Goal: Information Seeking & Learning: Learn about a topic

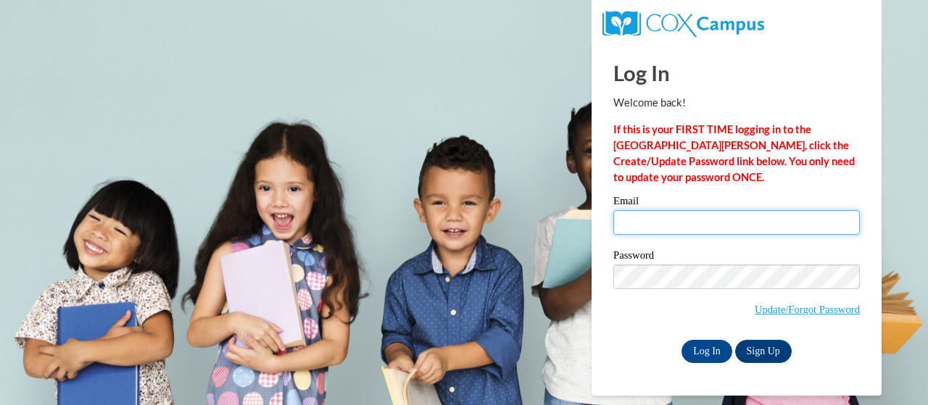
click at [745, 225] on input "Email" at bounding box center [736, 222] width 246 height 25
type input "fox.dee.a@muscogee.k12.ga.us"
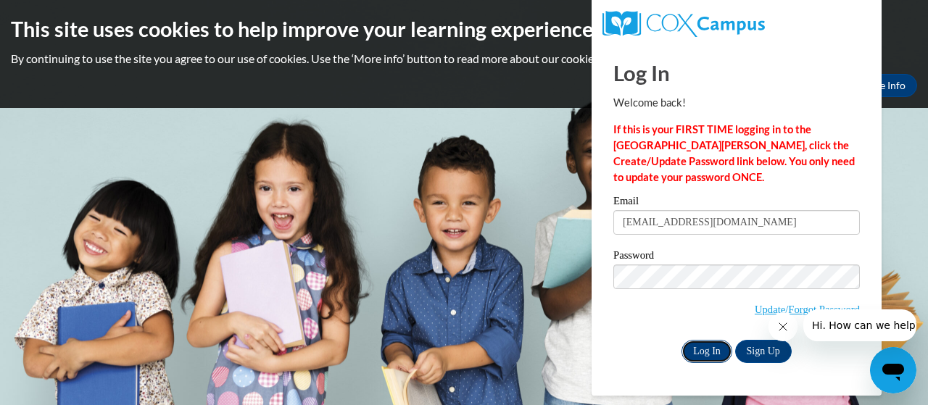
click at [709, 349] on input "Log In" at bounding box center [706, 351] width 51 height 23
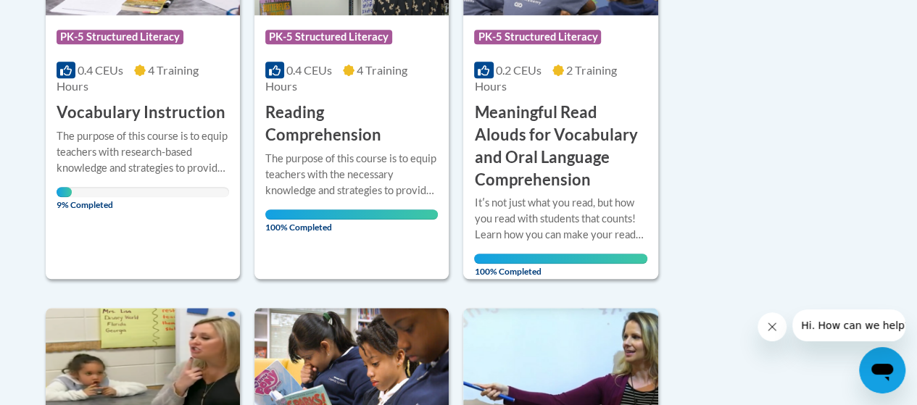
scroll to position [507, 0]
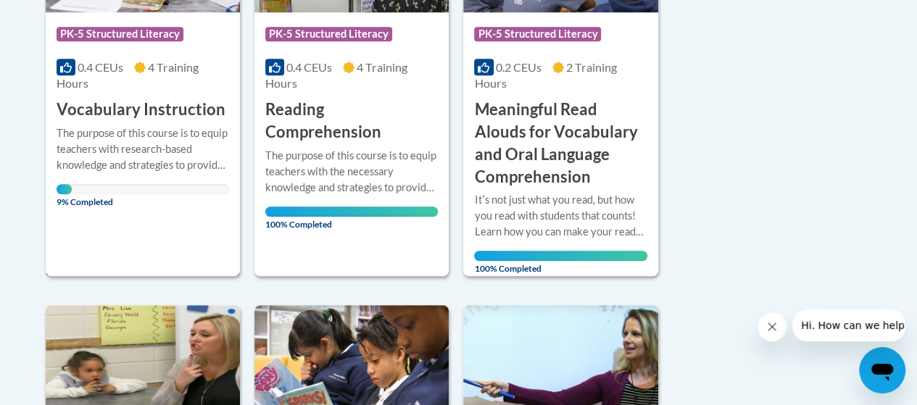
click at [122, 189] on div "9% Completed" at bounding box center [143, 189] width 173 height 10
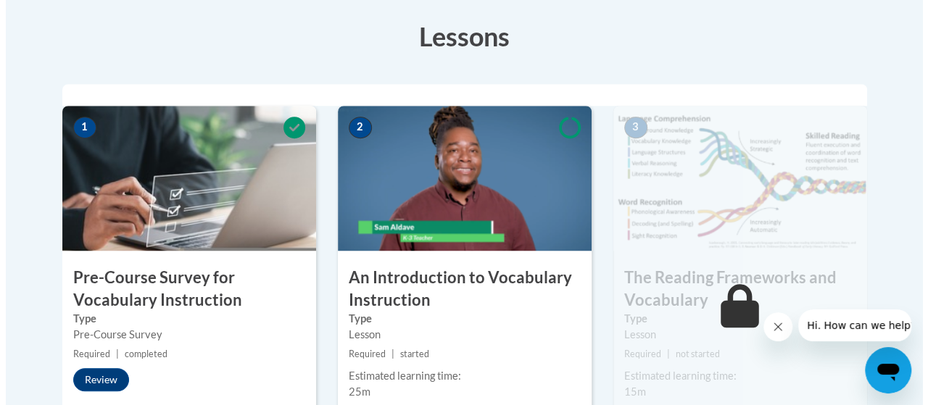
scroll to position [507, 0]
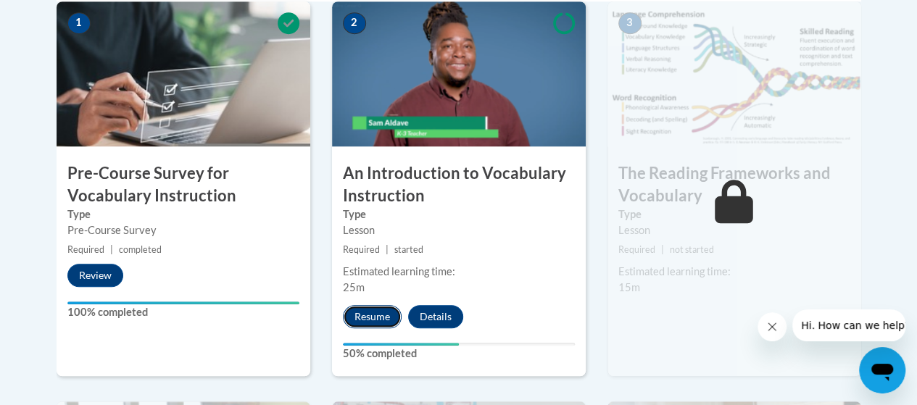
click at [373, 315] on button "Resume" at bounding box center [372, 316] width 59 height 23
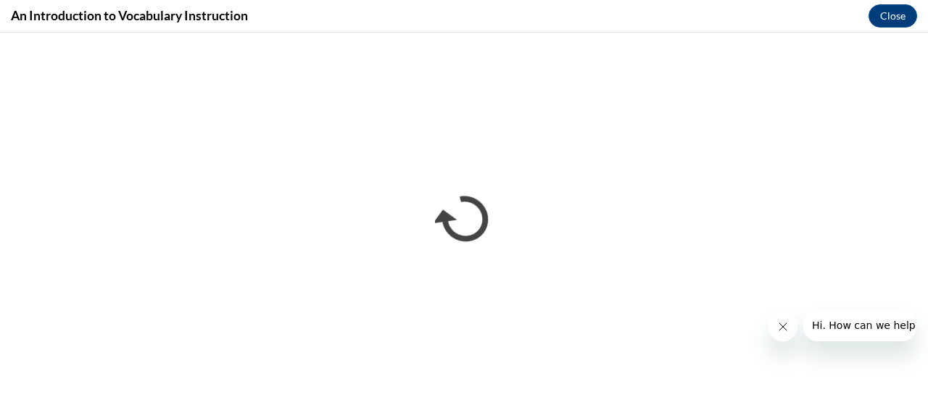
scroll to position [0, 0]
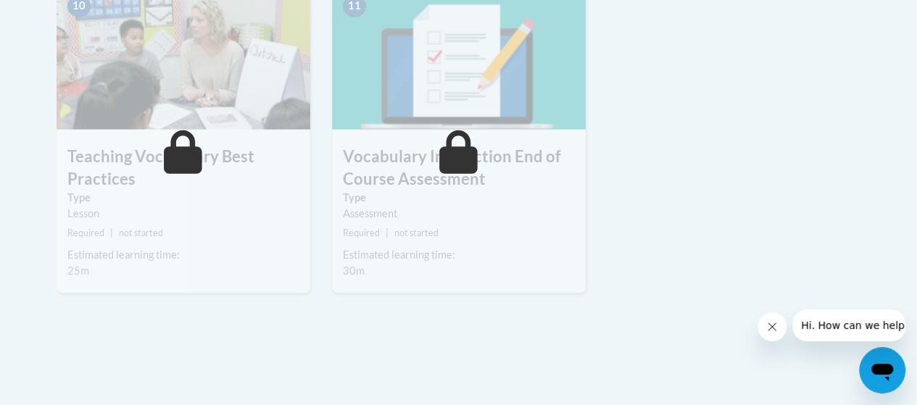
scroll to position [1595, 0]
